Goal: Transaction & Acquisition: Purchase product/service

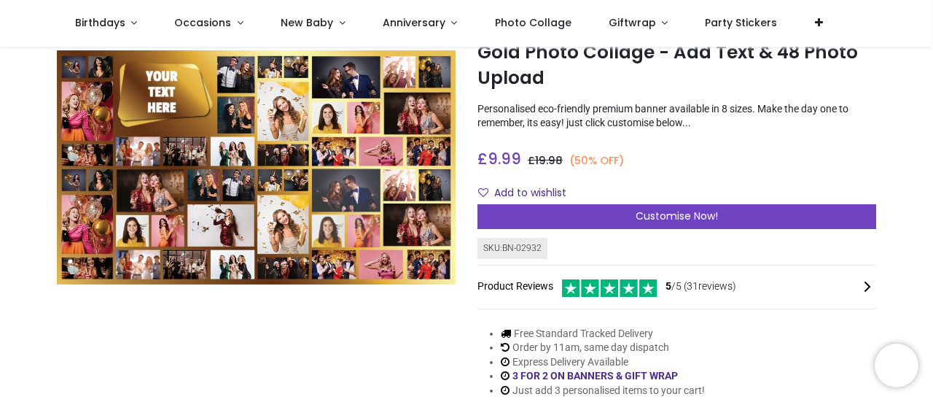
scroll to position [87, 0]
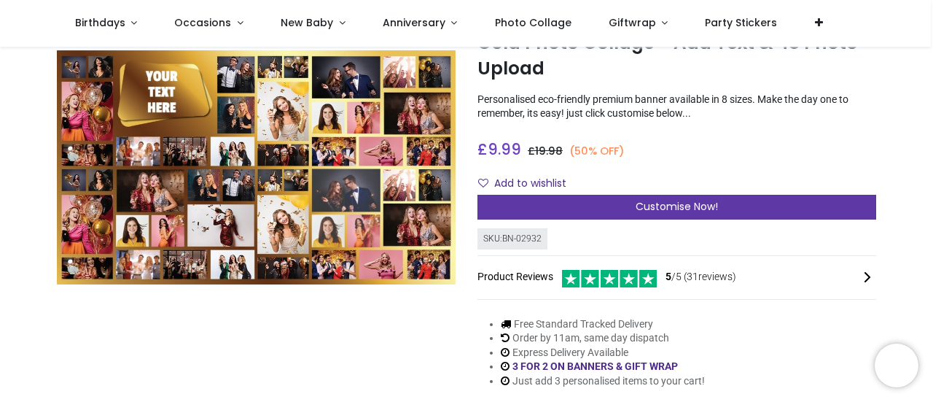
click at [701, 198] on div "Customise Now!" at bounding box center [677, 207] width 399 height 25
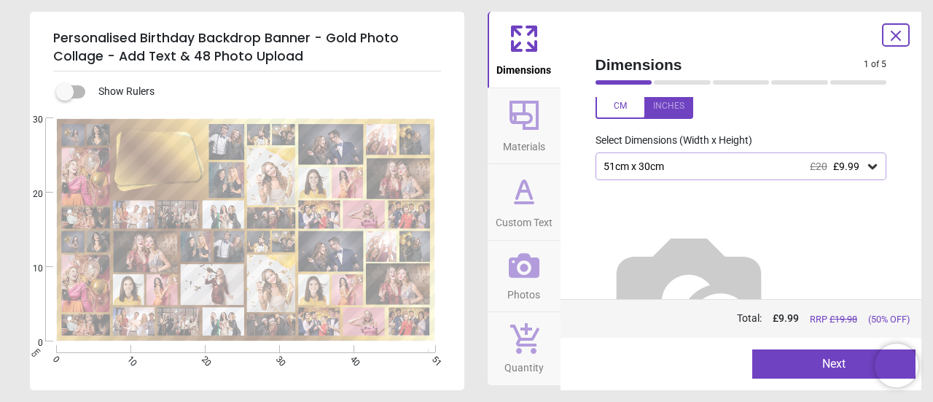
scroll to position [53, 0]
click at [868, 168] on icon at bounding box center [872, 164] width 15 height 15
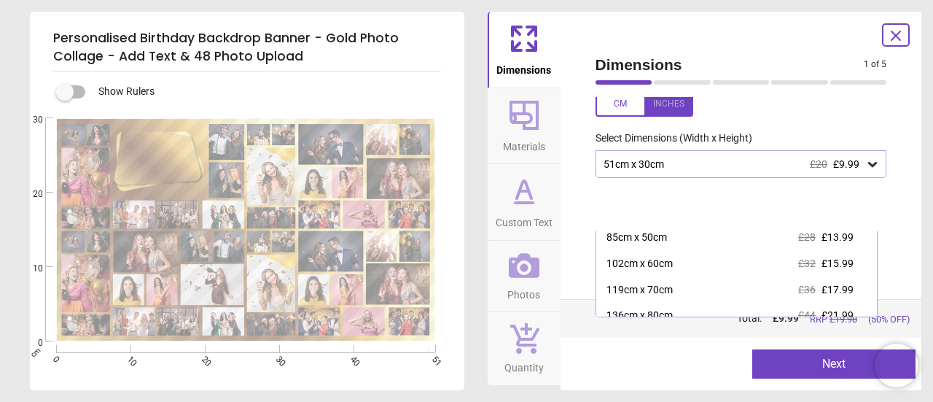
scroll to position [50, 0]
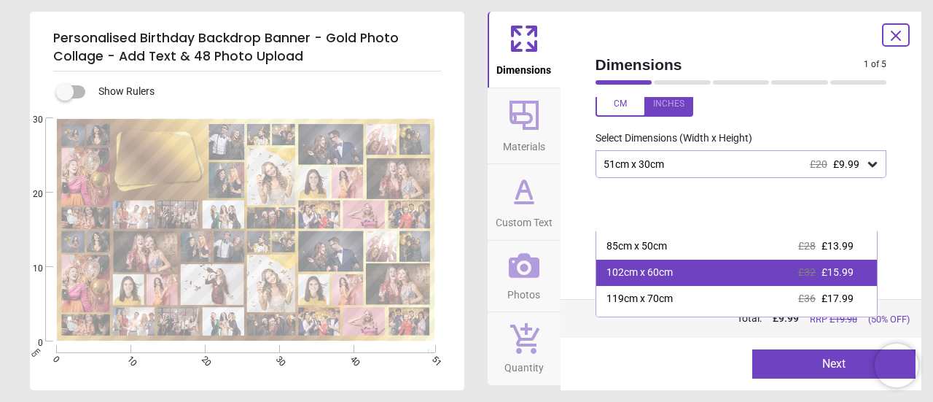
click at [693, 269] on div "102cm x 60cm £32 £15.99" at bounding box center [736, 273] width 281 height 26
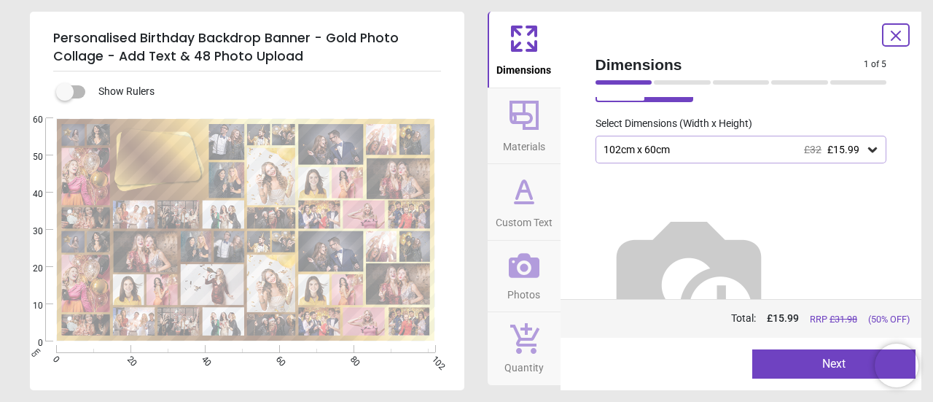
scroll to position [85, 0]
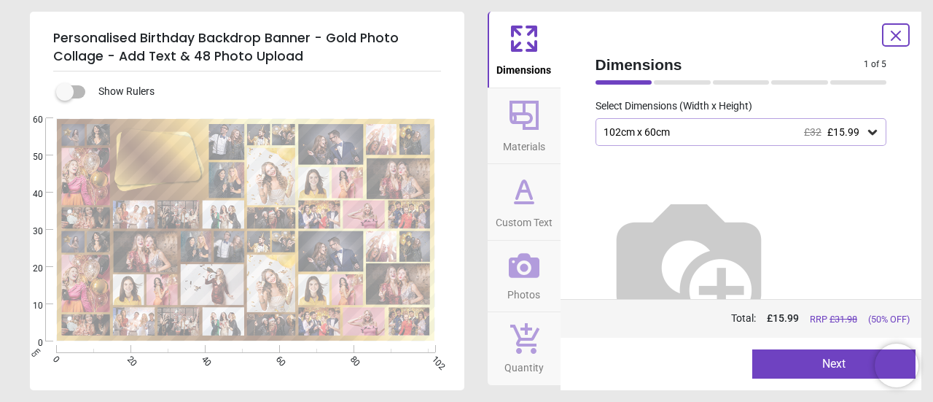
click at [839, 365] on button "Next" at bounding box center [833, 363] width 163 height 29
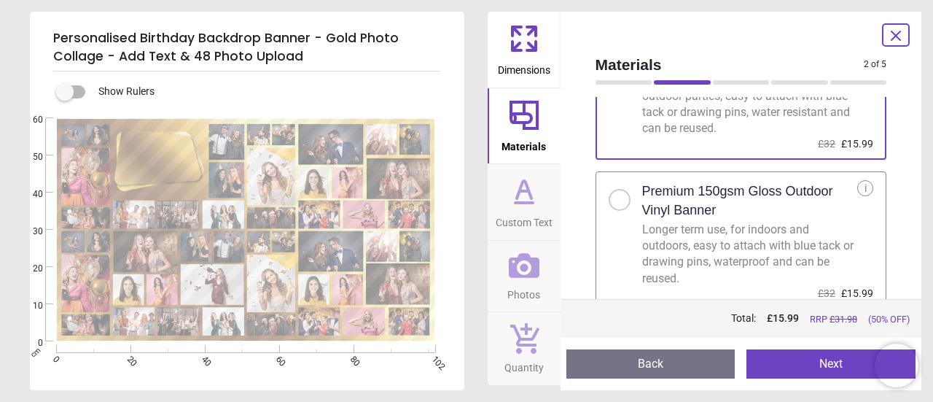
scroll to position [105, 0]
click at [863, 187] on div "i" at bounding box center [865, 187] width 16 height 16
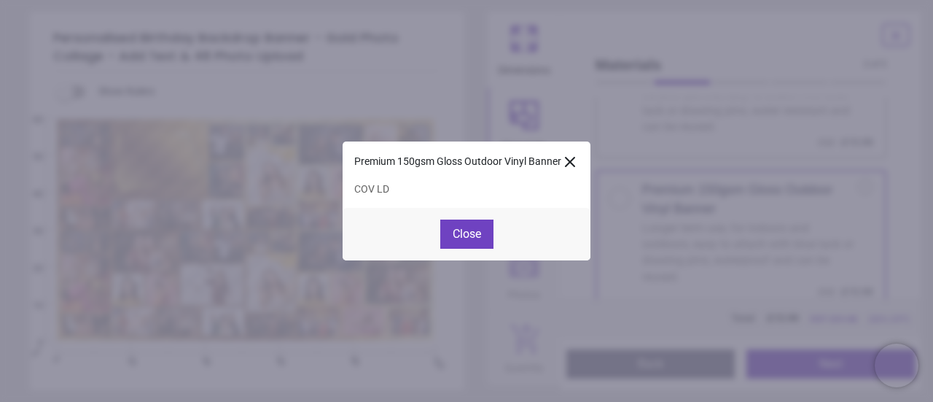
click at [468, 230] on button "Close" at bounding box center [466, 233] width 53 height 29
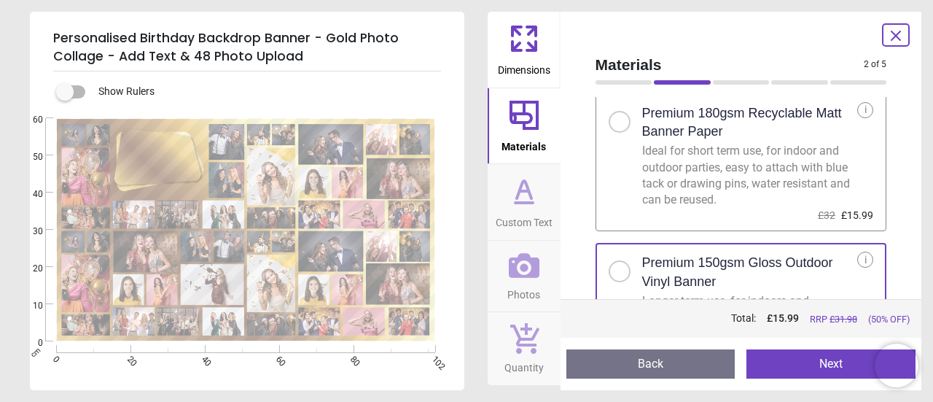
scroll to position [29, 0]
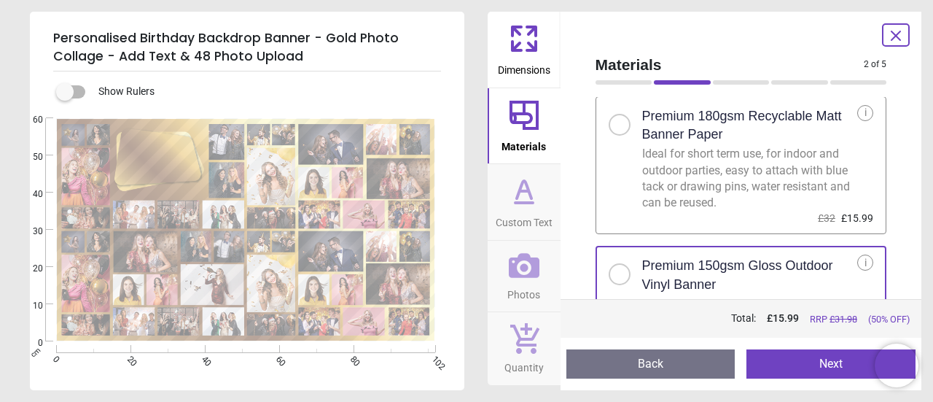
click at [528, 42] on icon at bounding box center [531, 46] width 9 height 9
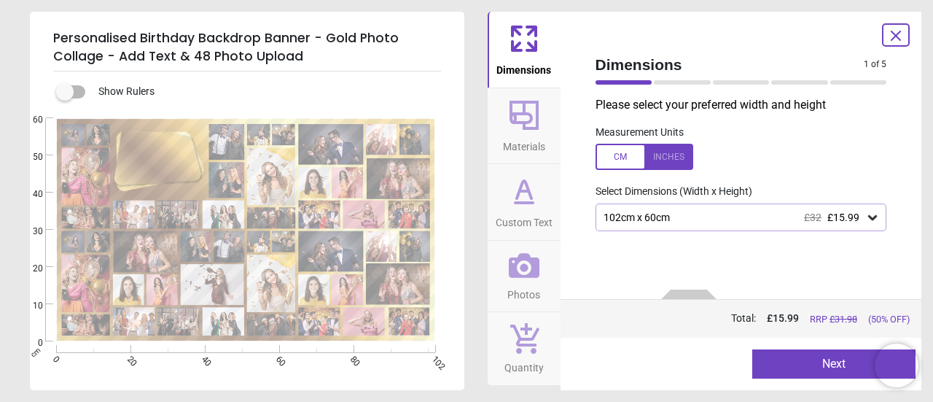
click at [739, 222] on div "102cm x 60cm £32 £15.99" at bounding box center [734, 217] width 264 height 12
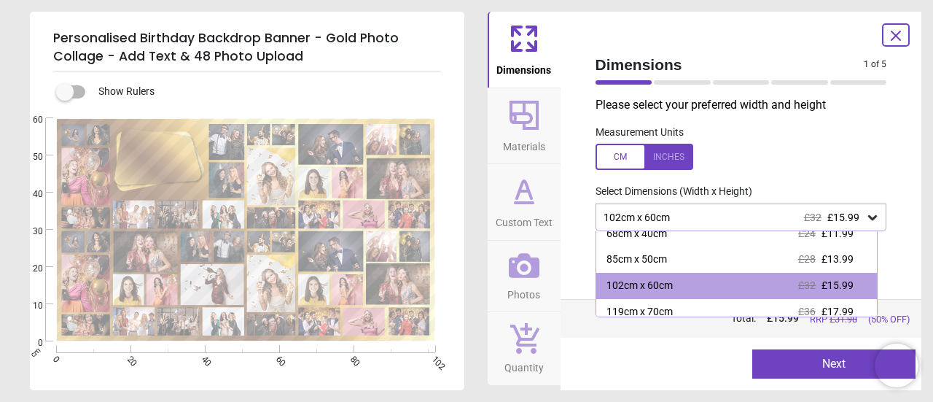
scroll to position [47, 0]
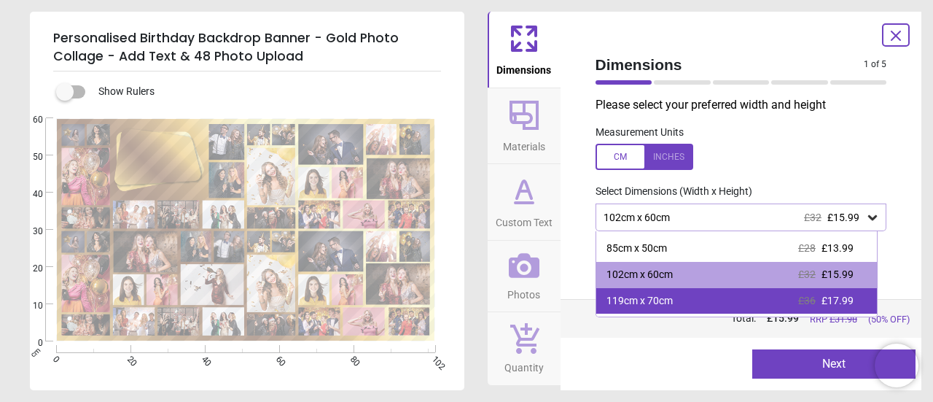
click at [746, 295] on div "119cm x 70cm £36 £17.99" at bounding box center [736, 301] width 281 height 26
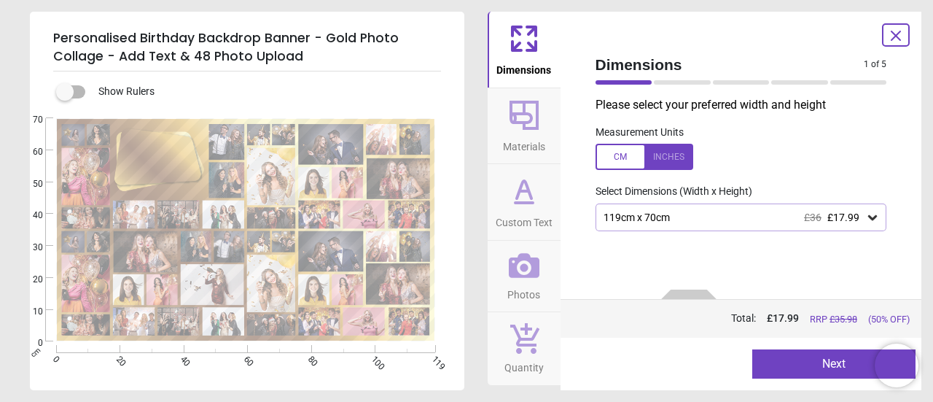
click at [865, 213] on icon at bounding box center [872, 217] width 15 height 15
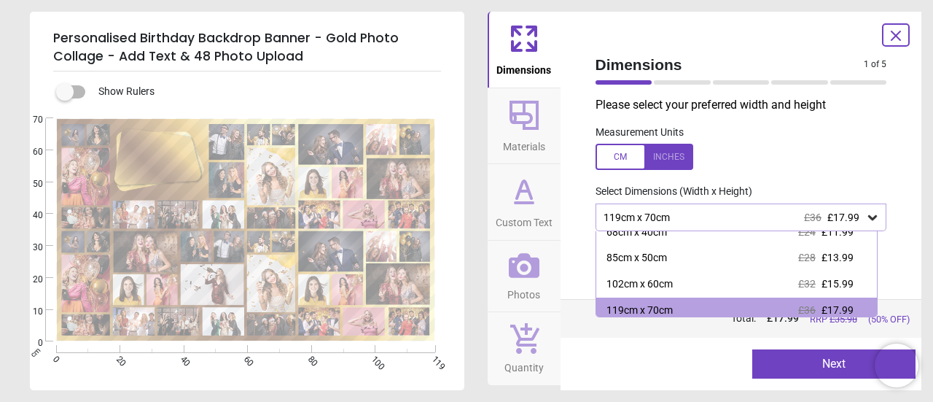
scroll to position [44, 0]
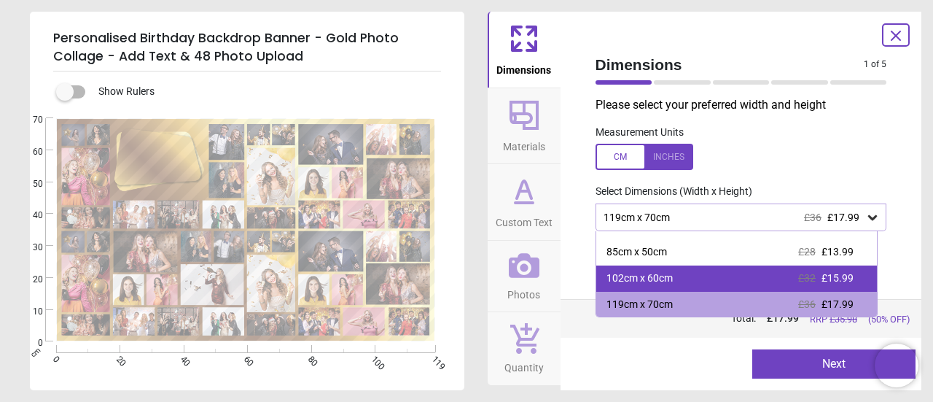
click at [739, 271] on div "102cm x 60cm £32 £15.99" at bounding box center [736, 278] width 281 height 26
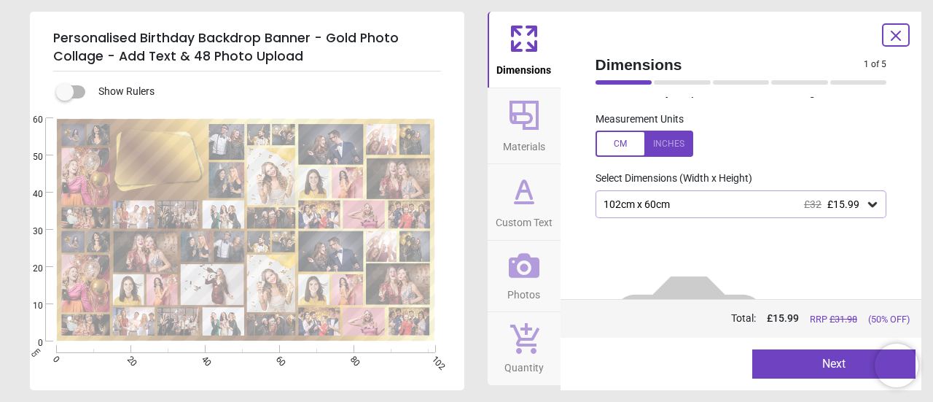
scroll to position [16, 0]
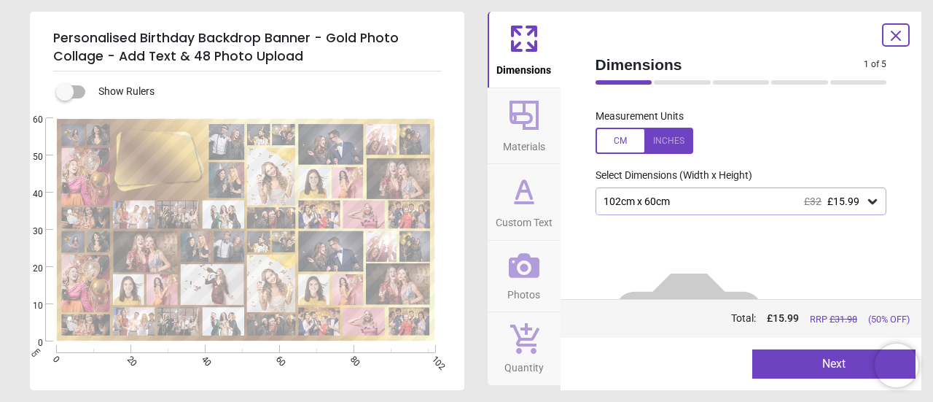
click at [839, 362] on button "Next" at bounding box center [833, 363] width 163 height 29
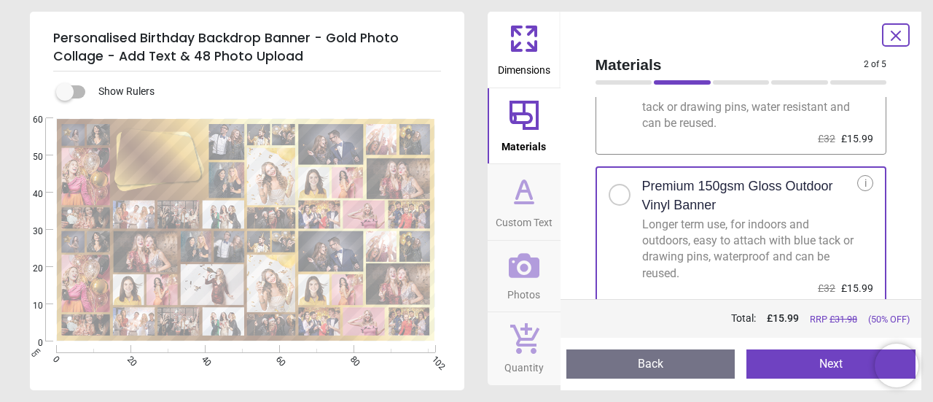
scroll to position [112, 0]
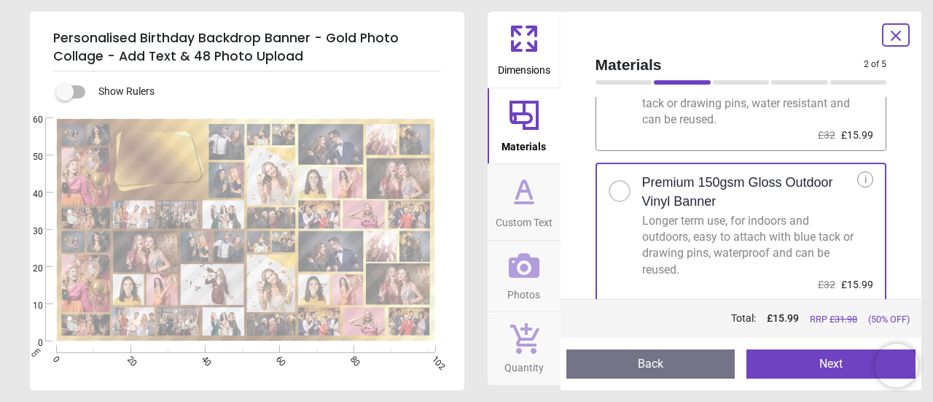
click at [834, 364] on button "Next" at bounding box center [831, 363] width 169 height 29
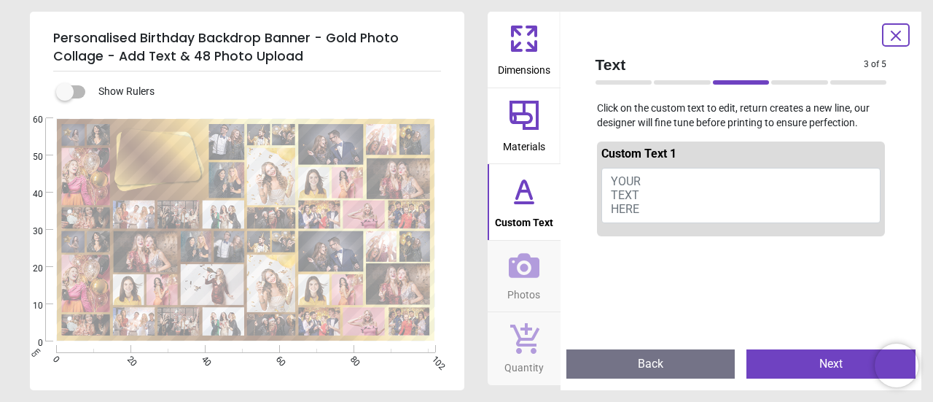
click at [615, 177] on span "YOUR TEXT HERE" at bounding box center [626, 195] width 30 height 42
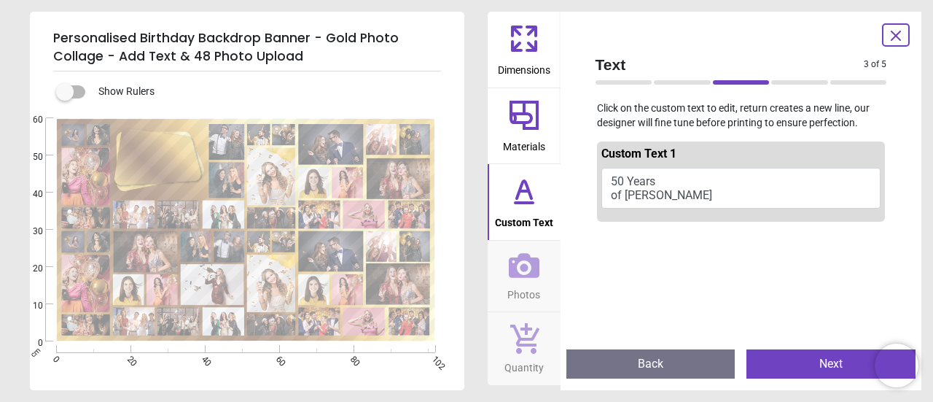
scroll to position [0, 0]
click at [799, 364] on button "Next" at bounding box center [831, 363] width 169 height 29
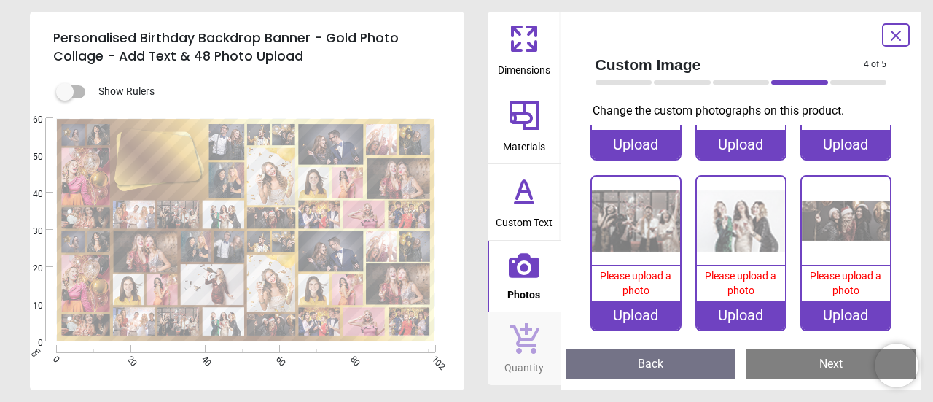
scroll to position [2492, 0]
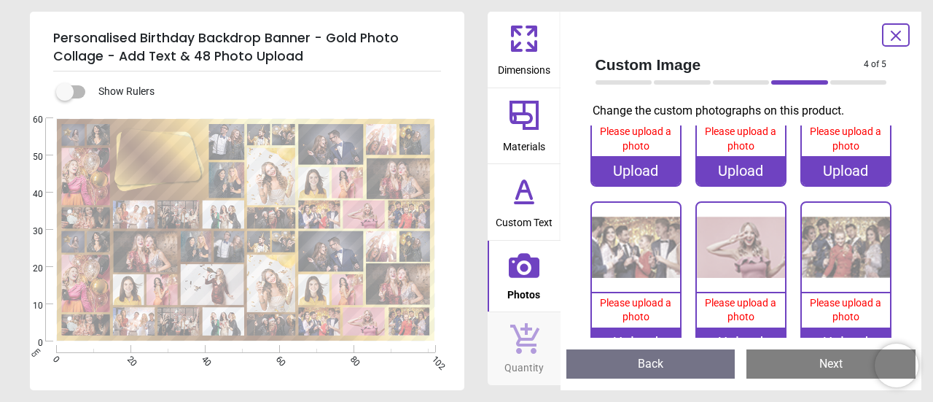
click at [531, 192] on icon at bounding box center [524, 191] width 35 height 35
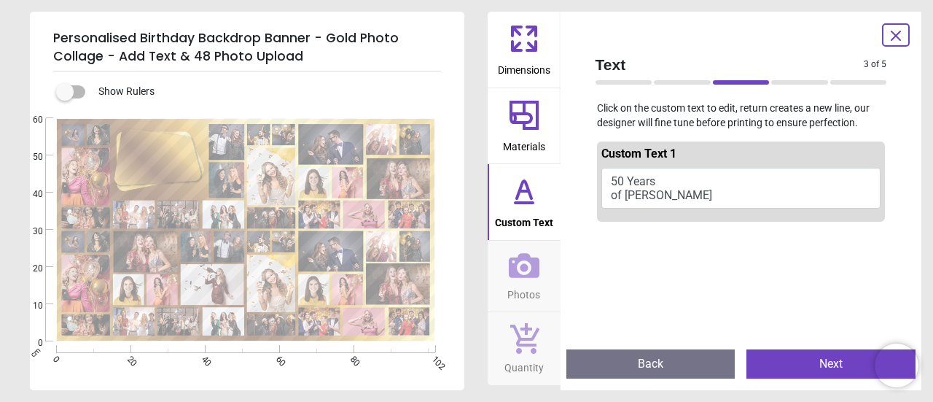
click at [623, 179] on button "50 Years of [PERSON_NAME]" at bounding box center [742, 188] width 280 height 41
drag, startPoint x: 611, startPoint y: 181, endPoint x: 586, endPoint y: 184, distance: 25.1
click at [587, 183] on div "Custom Text 1 50 Years of [PERSON_NAME]" at bounding box center [741, 236] width 315 height 203
click at [619, 184] on button "50 Years of [PERSON_NAME]" at bounding box center [742, 188] width 280 height 41
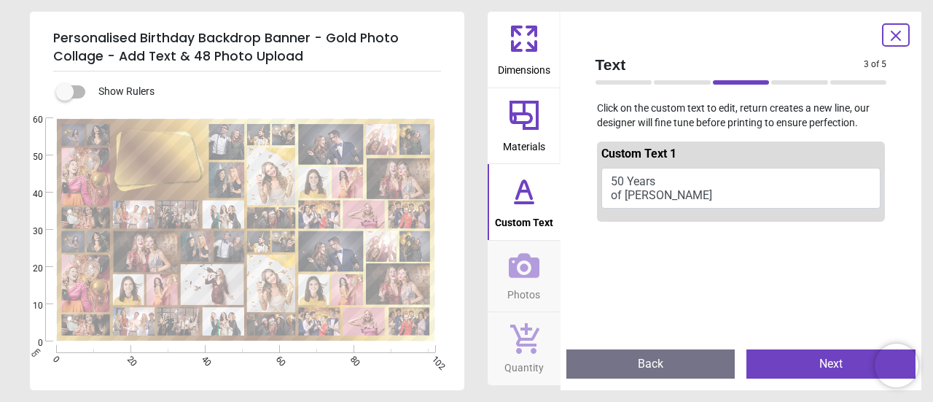
click at [652, 189] on button "50 Years of [PERSON_NAME]" at bounding box center [742, 188] width 280 height 41
click at [629, 197] on button "50 Years of [PERSON_NAME]" at bounding box center [742, 188] width 280 height 41
click at [693, 368] on button "Back" at bounding box center [651, 363] width 169 height 29
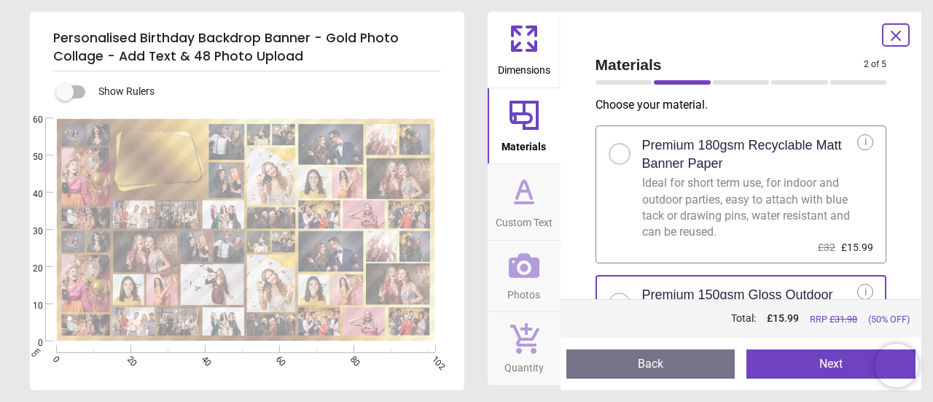
click at [802, 357] on button "Next" at bounding box center [831, 363] width 169 height 29
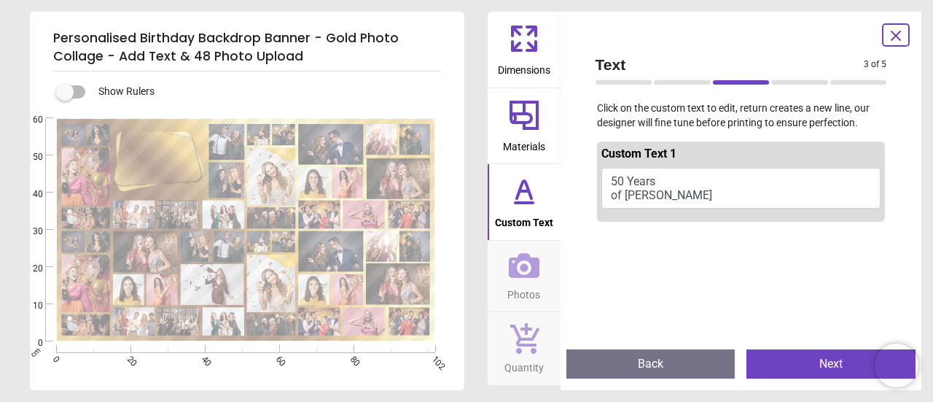
click at [687, 193] on button "50 Years of [PERSON_NAME]" at bounding box center [742, 188] width 280 height 41
click at [645, 184] on button "50 Years of [PERSON_NAME]" at bounding box center [742, 188] width 280 height 41
click at [649, 186] on button "50 Years of [PERSON_NAME]" at bounding box center [742, 188] width 280 height 41
drag, startPoint x: 647, startPoint y: 192, endPoint x: 614, endPoint y: 195, distance: 33.0
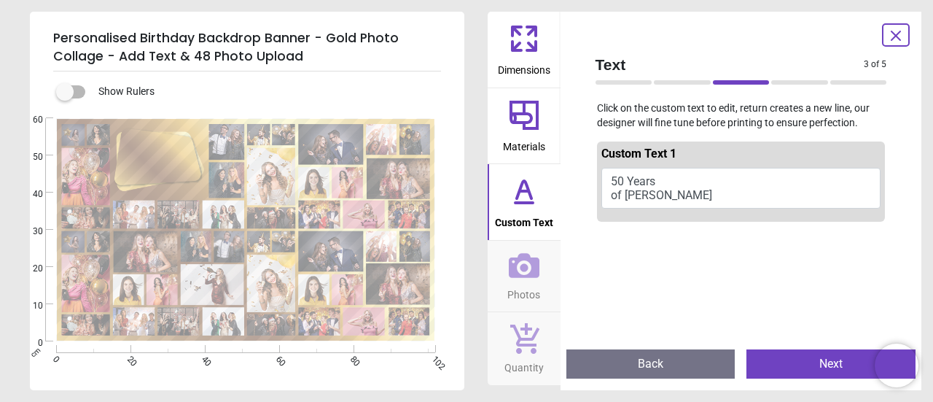
click at [614, 195] on button "50 Years of [PERSON_NAME]" at bounding box center [742, 188] width 280 height 41
drag, startPoint x: 645, startPoint y: 191, endPoint x: 608, endPoint y: 172, distance: 41.7
click at [608, 172] on button "50 Years of [PERSON_NAME]" at bounding box center [742, 188] width 280 height 41
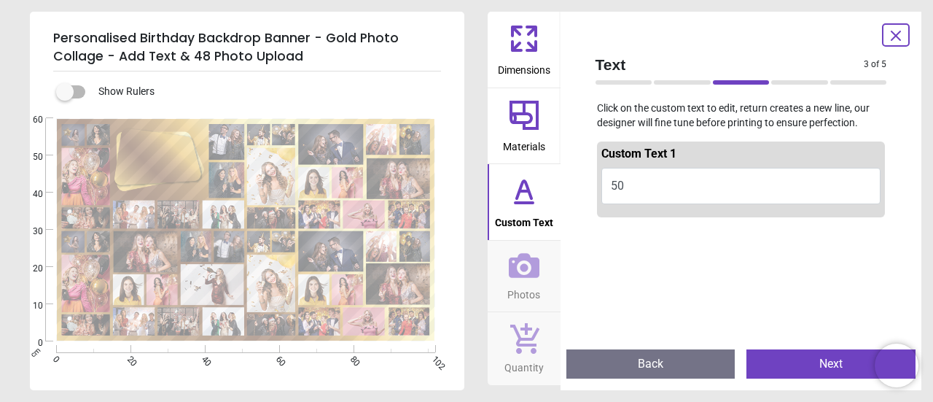
type textarea "*"
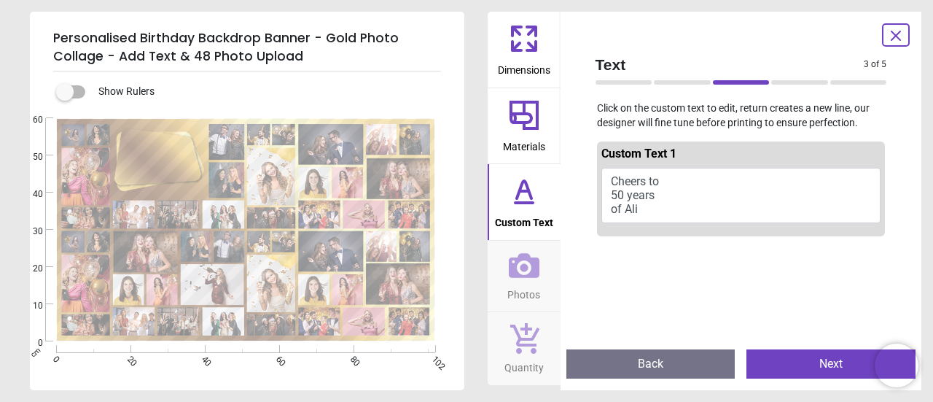
click at [340, 103] on div "Show Rulers Created with Snap null cm 0 20 40 60 80 102 0 10 20 30 40 50 60 e e…" at bounding box center [247, 230] width 435 height 319
click at [153, 160] on div "Created with Snap null" at bounding box center [246, 229] width 432 height 223
click at [168, 173] on div "Created with Snap null" at bounding box center [246, 229] width 432 height 223
click at [171, 173] on div "Created with Snap null" at bounding box center [246, 229] width 432 height 223
click at [643, 209] on button "Cheers to 50 years of Ali" at bounding box center [742, 195] width 280 height 55
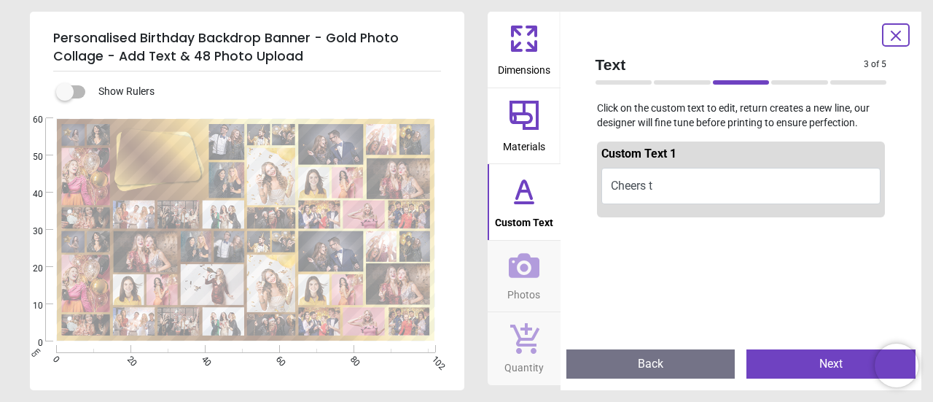
type textarea "********"
